Goal: Task Accomplishment & Management: Manage account settings

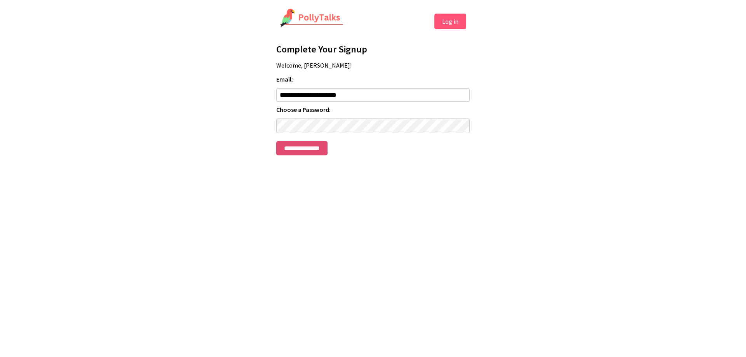
click at [323, 152] on input "**********" at bounding box center [301, 148] width 51 height 14
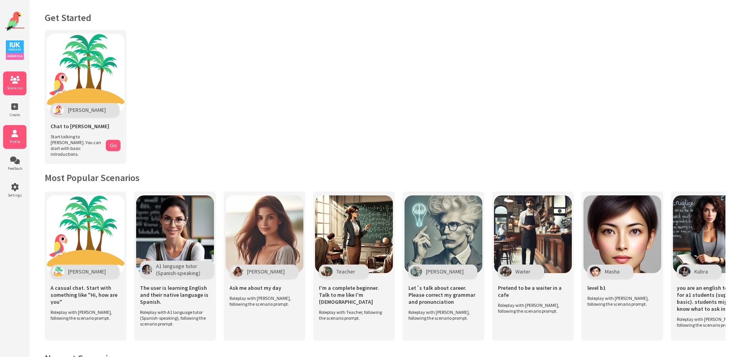
click at [16, 132] on icon at bounding box center [14, 134] width 23 height 8
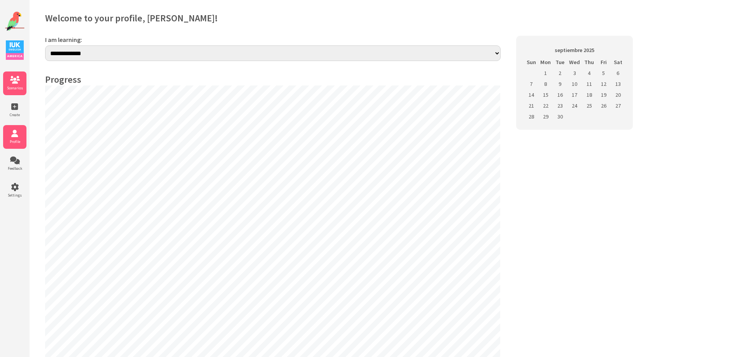
click at [17, 85] on li "Scenarios" at bounding box center [14, 84] width 23 height 24
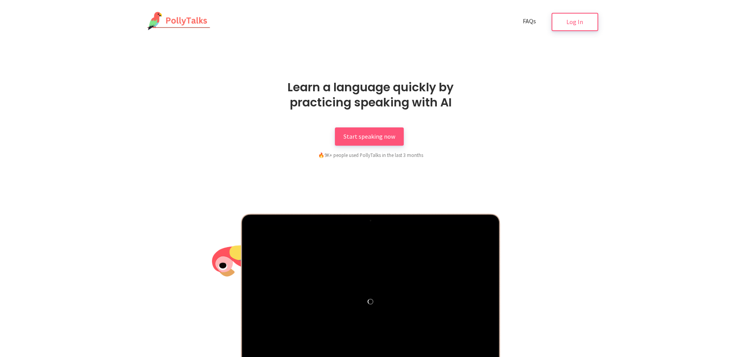
click at [535, 21] on span "FAQs" at bounding box center [529, 21] width 13 height 8
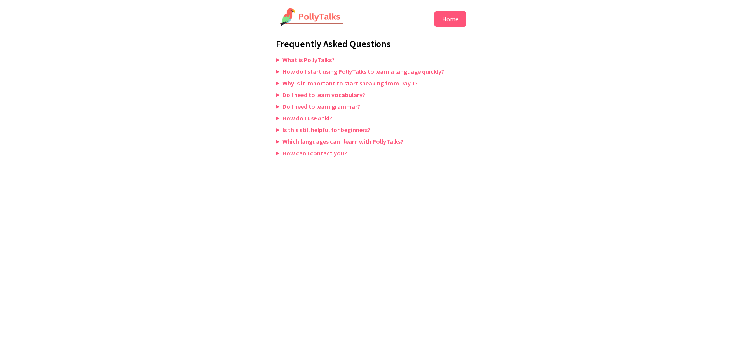
click at [449, 21] on button "Home" at bounding box center [451, 19] width 32 height 16
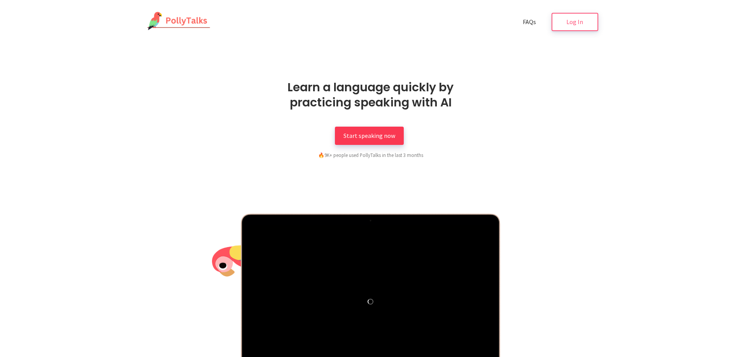
click at [388, 131] on link "Start speaking now" at bounding box center [369, 136] width 69 height 18
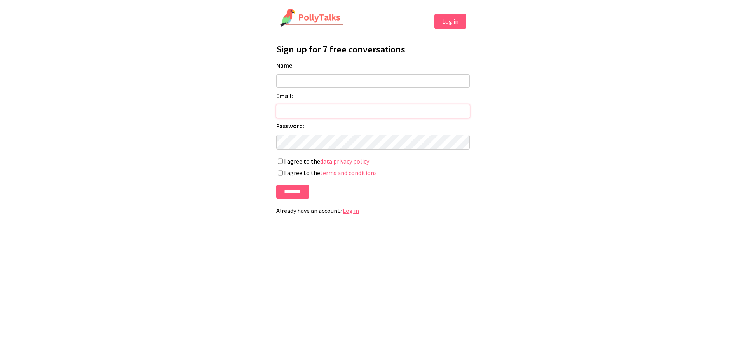
type input "**********"
click at [449, 20] on button "Log in" at bounding box center [451, 22] width 32 height 16
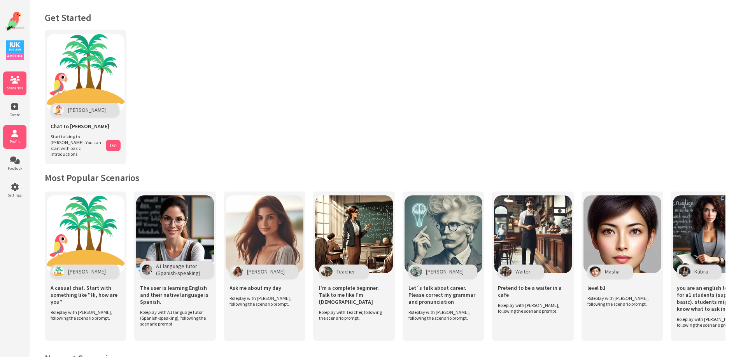
click at [16, 129] on li "Profile" at bounding box center [14, 137] width 23 height 24
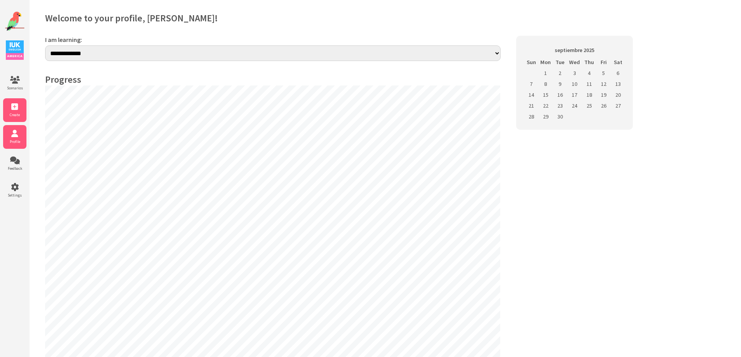
click at [19, 117] on span "Create" at bounding box center [14, 114] width 23 height 5
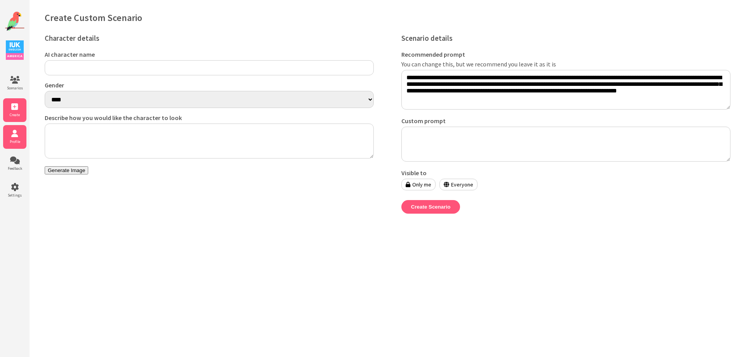
click at [22, 133] on icon at bounding box center [14, 134] width 23 height 8
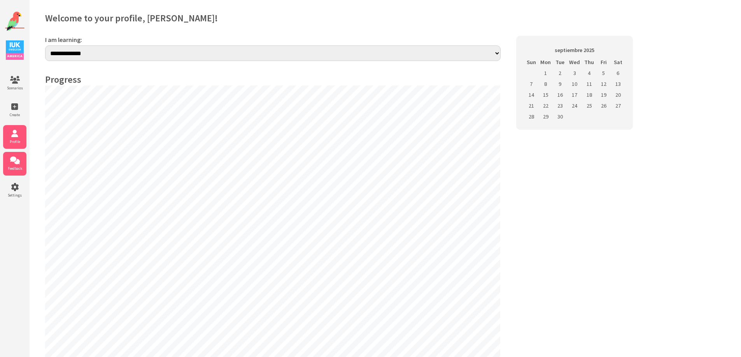
click at [13, 157] on icon at bounding box center [14, 161] width 23 height 8
